Goal: Task Accomplishment & Management: Manage account settings

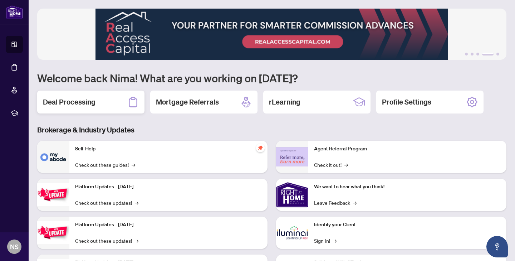
click at [99, 110] on div "Deal Processing" at bounding box center [90, 102] width 107 height 23
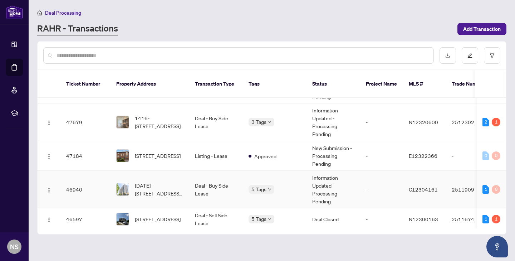
scroll to position [84, 0]
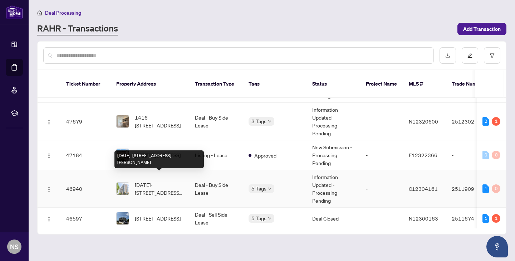
click at [163, 181] on span "[DATE]-[STREET_ADDRESS][PERSON_NAME]" at bounding box center [159, 189] width 49 height 16
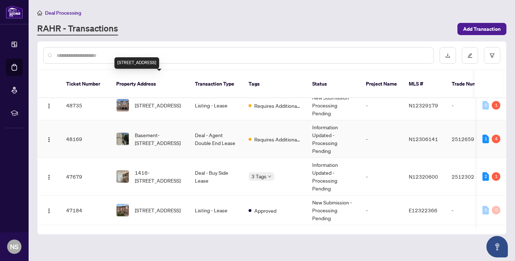
scroll to position [62, 0]
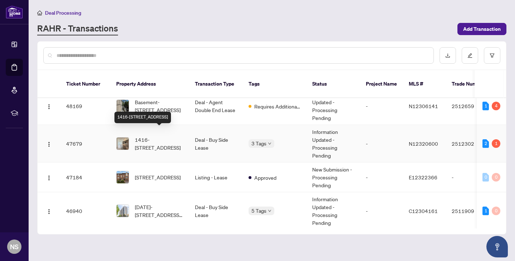
click at [174, 136] on span "1416-[STREET_ADDRESS]" at bounding box center [159, 144] width 49 height 16
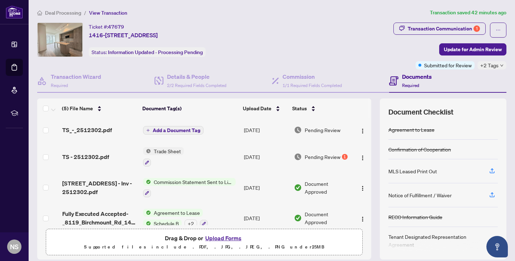
scroll to position [40, 0]
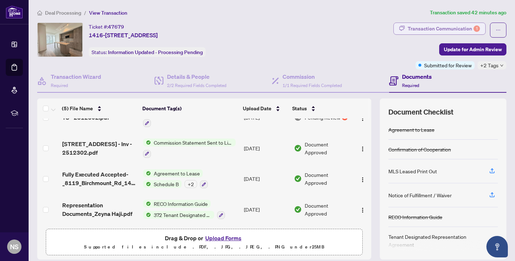
click at [453, 32] on div "Transaction Communication 1" at bounding box center [444, 28] width 72 height 11
type textarea "**********"
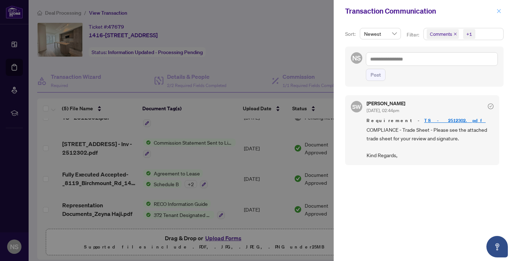
click at [499, 10] on icon "close" at bounding box center [499, 11] width 4 height 4
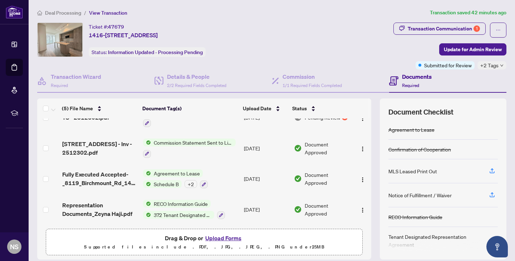
scroll to position [0, 0]
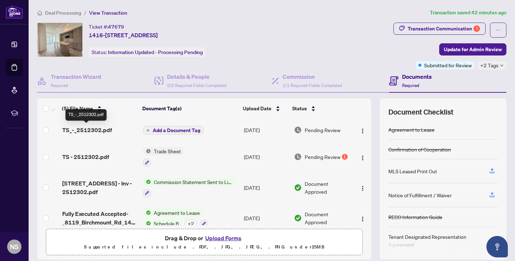
click at [110, 131] on span "TS_-_2512302.pdf" at bounding box center [87, 130] width 50 height 9
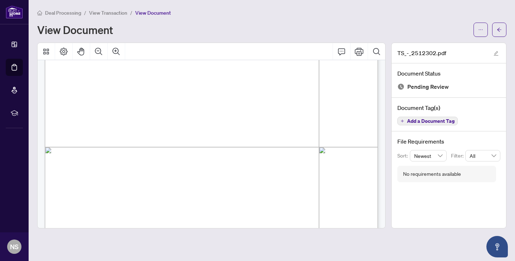
scroll to position [278, 0]
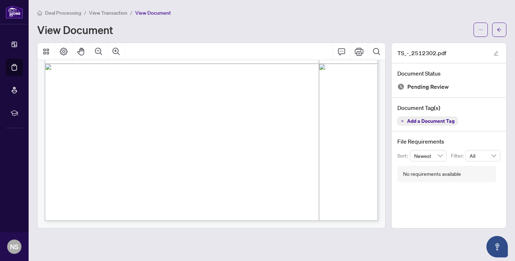
click at [499, 37] on div "Deal Processing / View Transaction / View Document View Document TS_-_2512302.p…" at bounding box center [272, 119] width 470 height 220
click at [499, 27] on icon "arrow-left" at bounding box center [499, 29] width 5 height 5
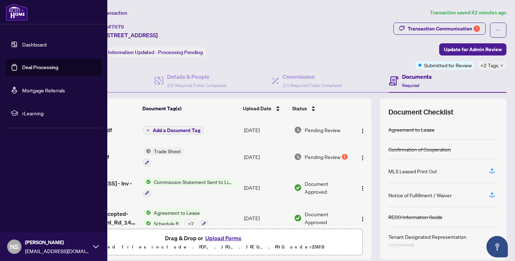
click at [22, 41] on link "Dashboard" at bounding box center [34, 44] width 24 height 6
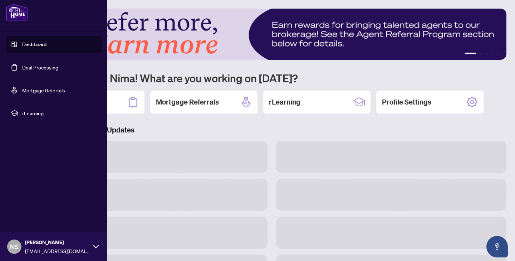
click at [22, 41] on link "Dashboard" at bounding box center [34, 44] width 24 height 6
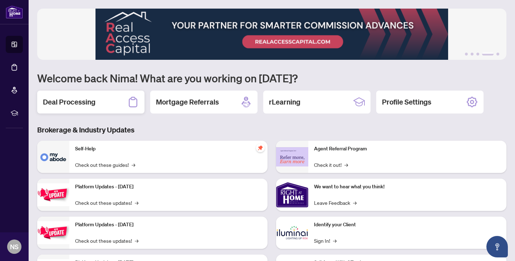
click at [112, 106] on div "Deal Processing" at bounding box center [90, 102] width 107 height 23
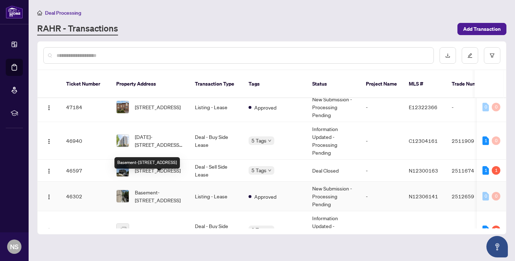
scroll to position [151, 0]
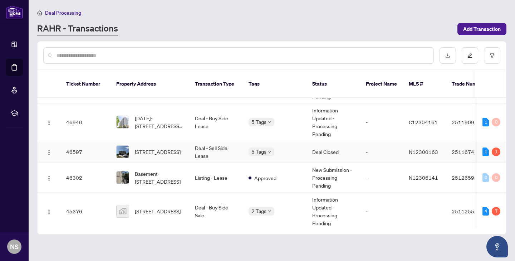
click at [191, 147] on td "Deal - Sell Side Lease" at bounding box center [216, 152] width 54 height 22
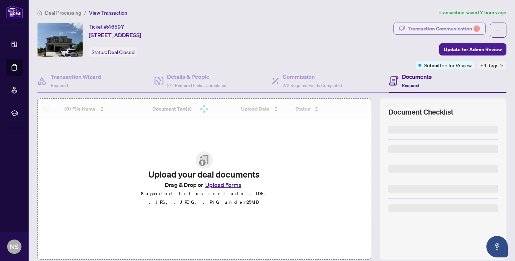
click at [460, 30] on div "Transaction Communication 1" at bounding box center [444, 28] width 72 height 11
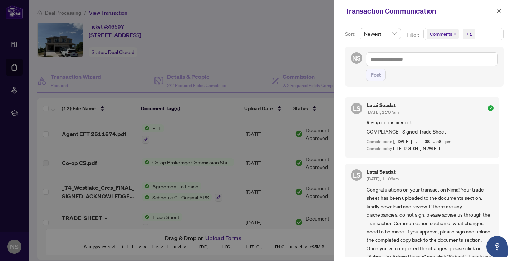
scroll to position [536, 0]
click at [498, 11] on icon "close" at bounding box center [499, 11] width 5 height 5
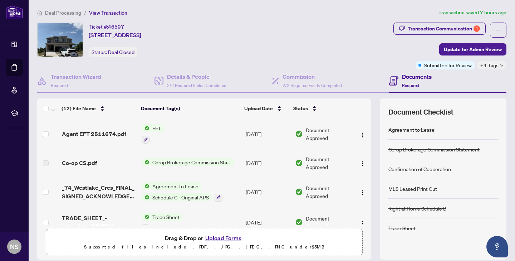
click at [326, 63] on div "Ticket #: 46597 [STREET_ADDRESS] Status: Deal Closed" at bounding box center [214, 46] width 356 height 47
